Goal: Information Seeking & Learning: Learn about a topic

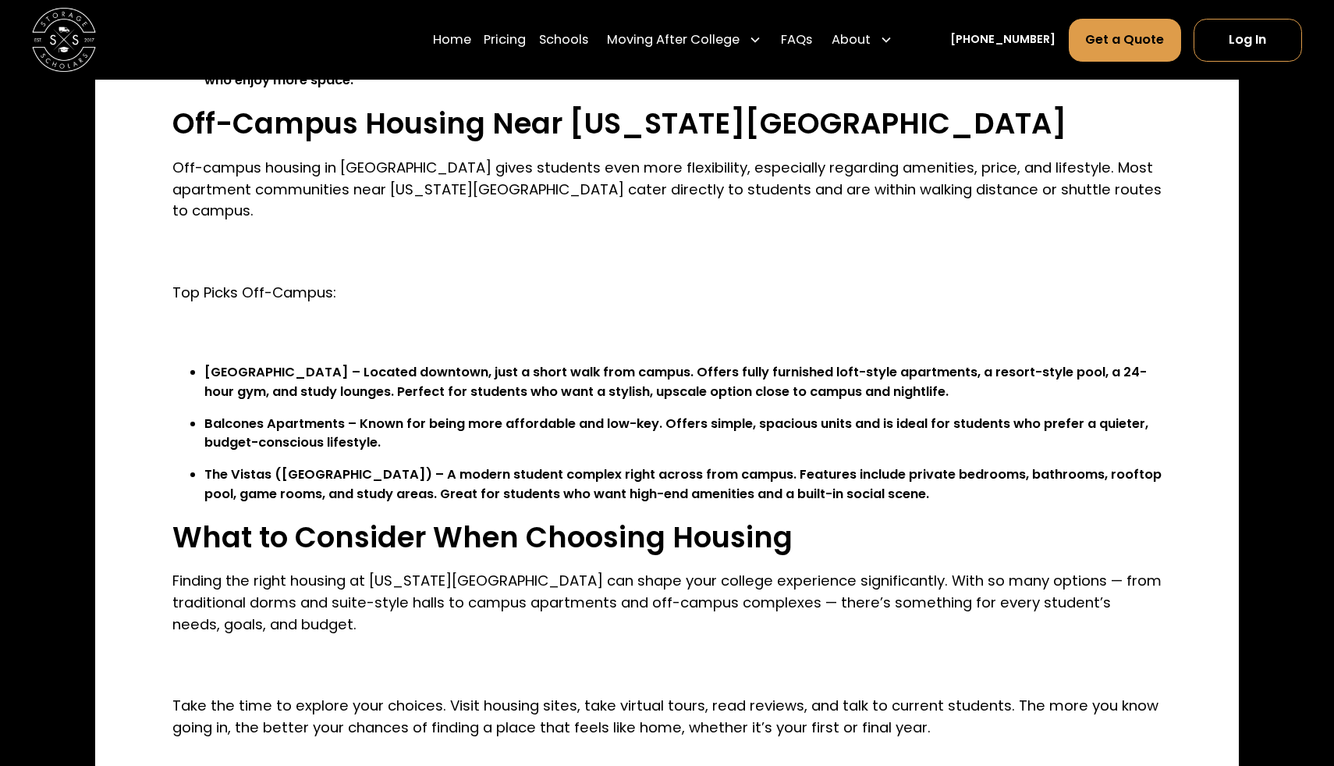
scroll to position [2647, 0]
click at [243, 364] on li "[GEOGRAPHIC_DATA] – Located downtown, just a short walk from campus. Offers ful…" at bounding box center [683, 383] width 958 height 38
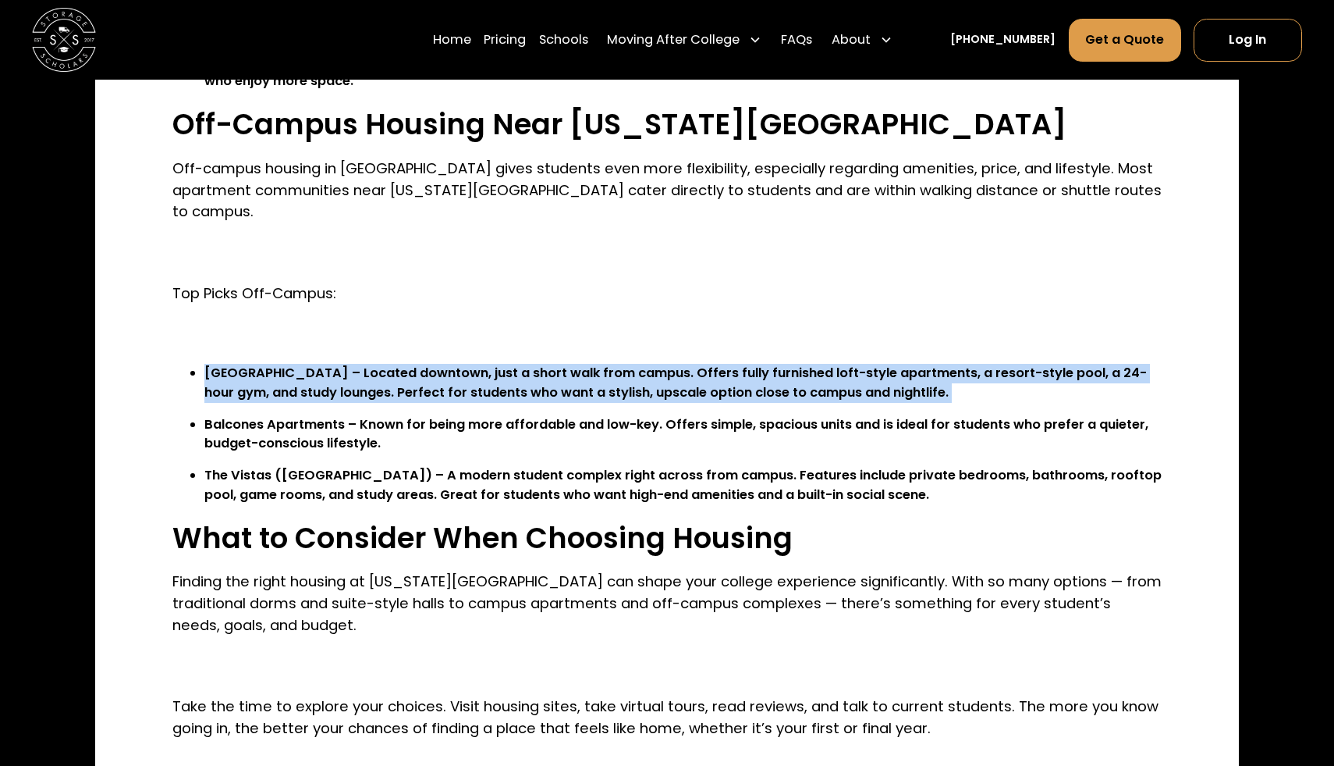
click at [243, 364] on li "[GEOGRAPHIC_DATA] – Located downtown, just a short walk from campus. Offers ful…" at bounding box center [683, 383] width 958 height 38
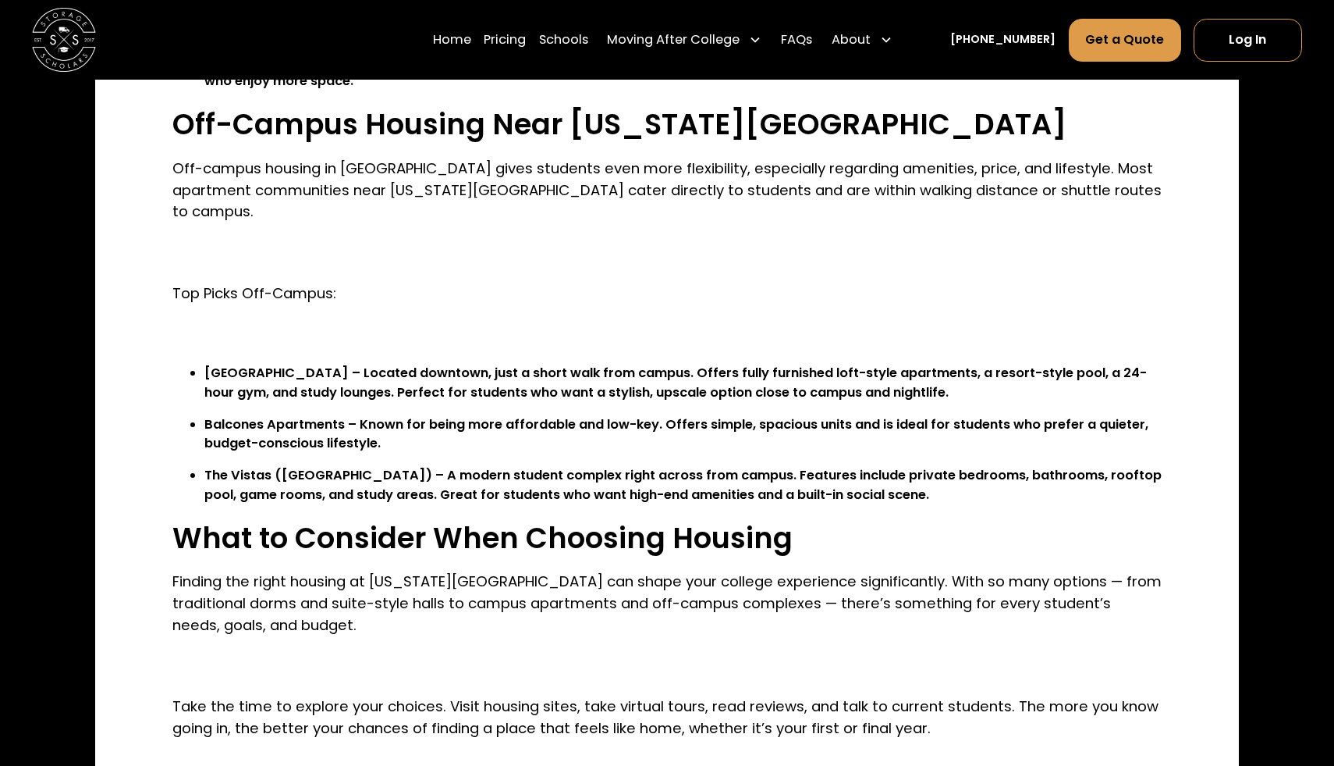
click at [242, 364] on li "[GEOGRAPHIC_DATA] – Located downtown, just a short walk from campus. Offers ful…" at bounding box center [683, 383] width 958 height 38
drag, startPoint x: 205, startPoint y: 376, endPoint x: 272, endPoint y: 382, distance: 67.4
click at [272, 466] on li "The Vistas ([GEOGRAPHIC_DATA]) – A modern student complex right across from cam…" at bounding box center [683, 485] width 958 height 38
drag, startPoint x: 284, startPoint y: 378, endPoint x: 404, endPoint y: 370, distance: 120.4
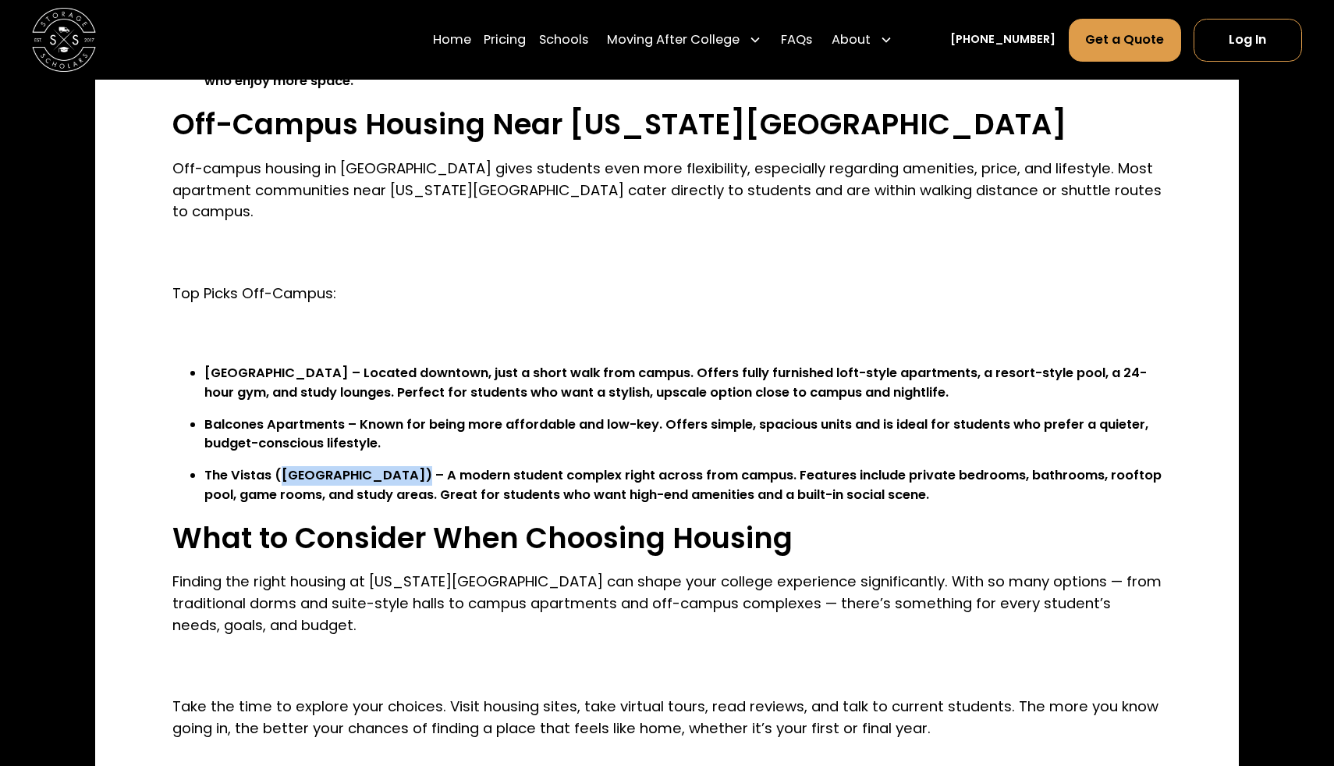
click at [404, 466] on li "The Vistas ([GEOGRAPHIC_DATA]) – A modern student complex right across from cam…" at bounding box center [683, 485] width 958 height 38
click at [267, 364] on li "[GEOGRAPHIC_DATA] – Located downtown, just a short walk from campus. Offers ful…" at bounding box center [683, 383] width 958 height 38
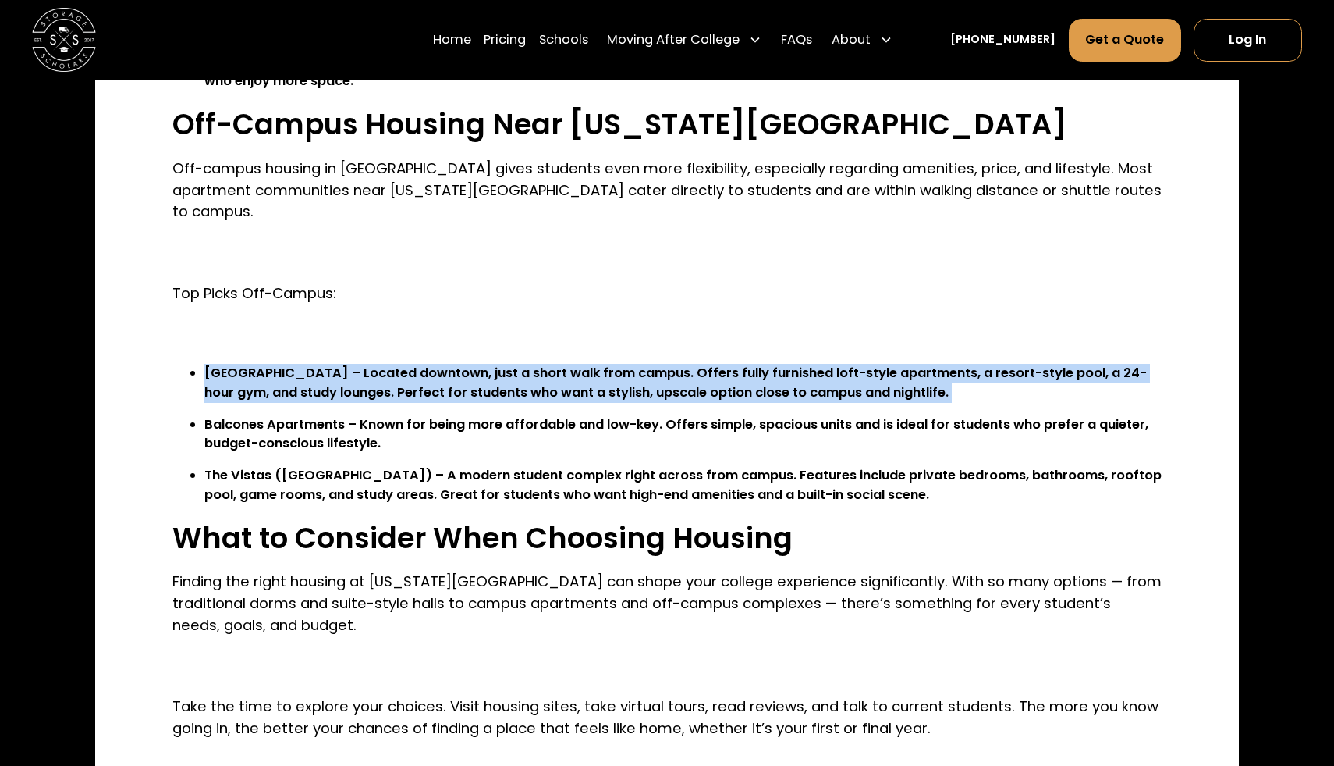
click at [267, 364] on li "[GEOGRAPHIC_DATA] – Located downtown, just a short walk from campus. Offers ful…" at bounding box center [683, 383] width 958 height 38
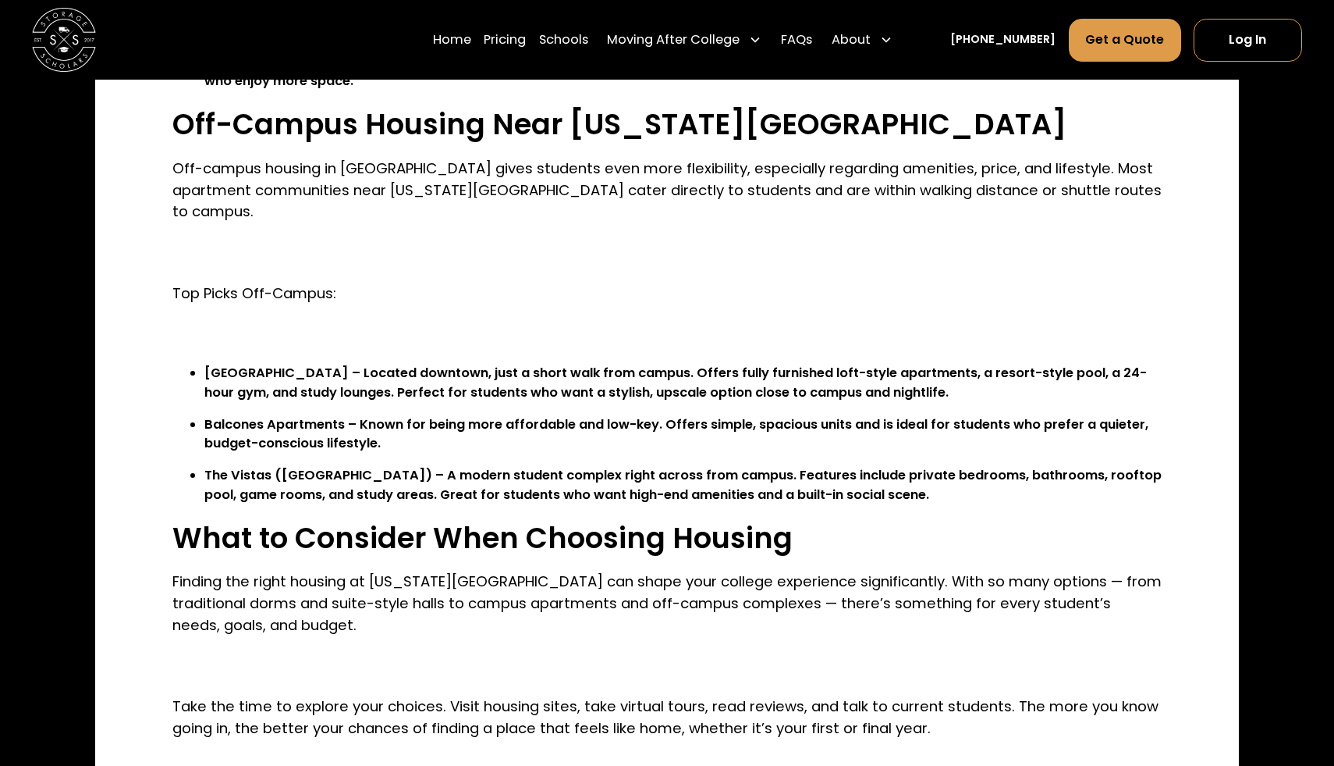
click at [592, 158] on p "Off-campus housing in [GEOGRAPHIC_DATA] gives students even more flexibility, e…" at bounding box center [667, 190] width 990 height 65
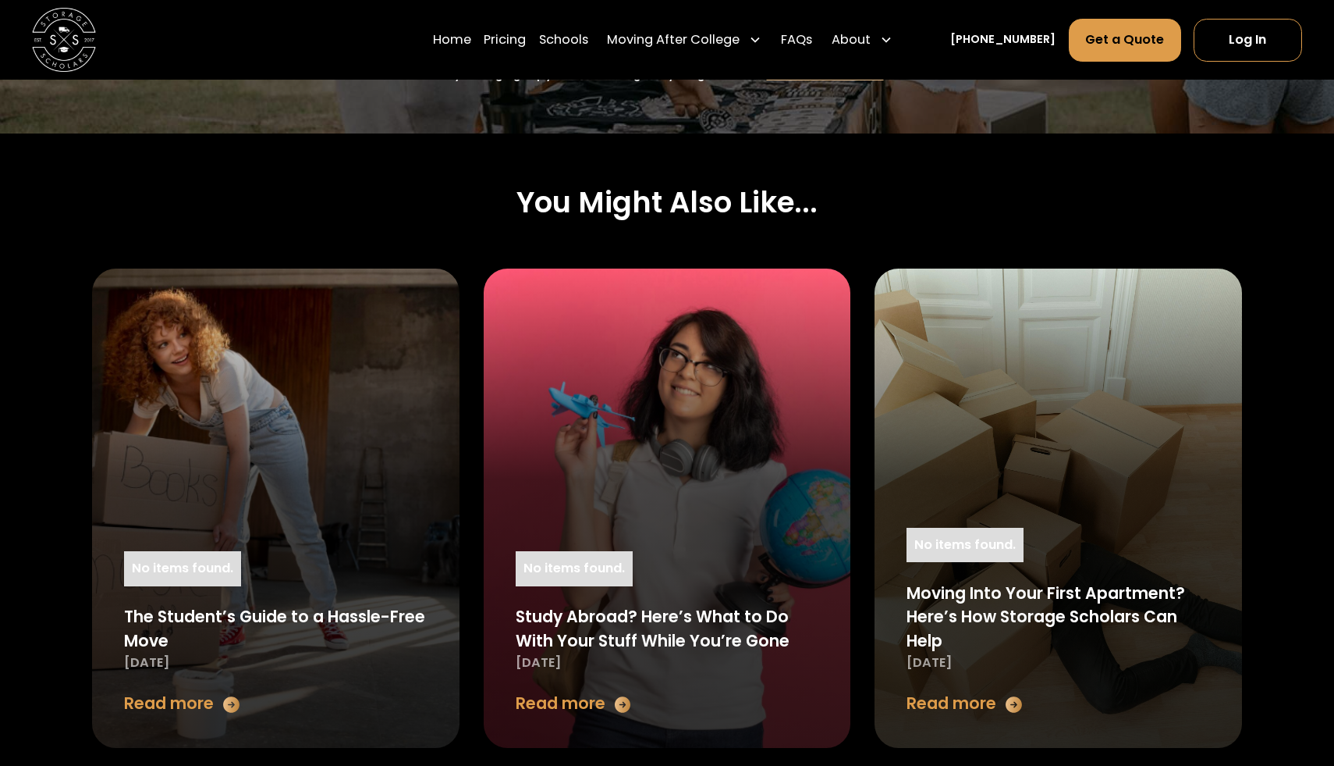
scroll to position [3895, 0]
